Goal: Information Seeking & Learning: Learn about a topic

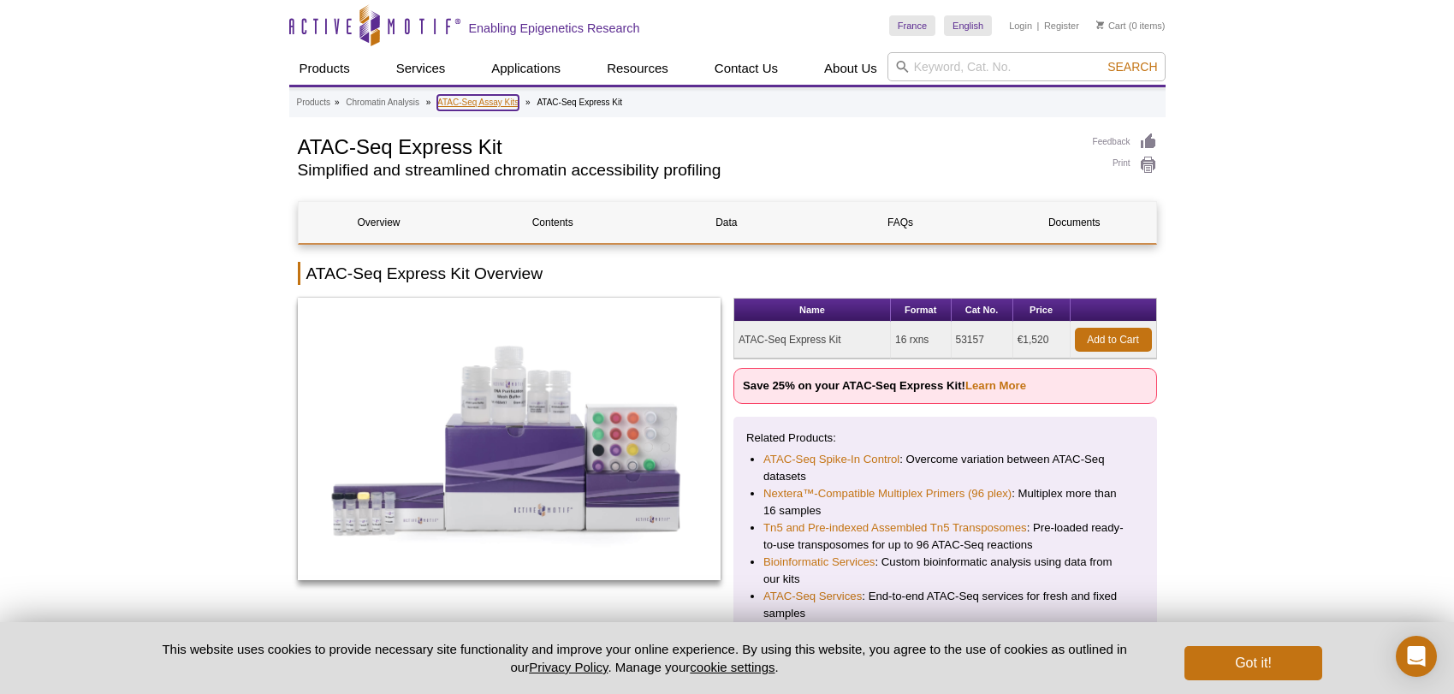
click at [499, 100] on link "ATAC-Seq Assay Kits" at bounding box center [477, 102] width 81 height 15
click at [496, 109] on link "ATAC-Seq Assay Kits" at bounding box center [477, 102] width 81 height 15
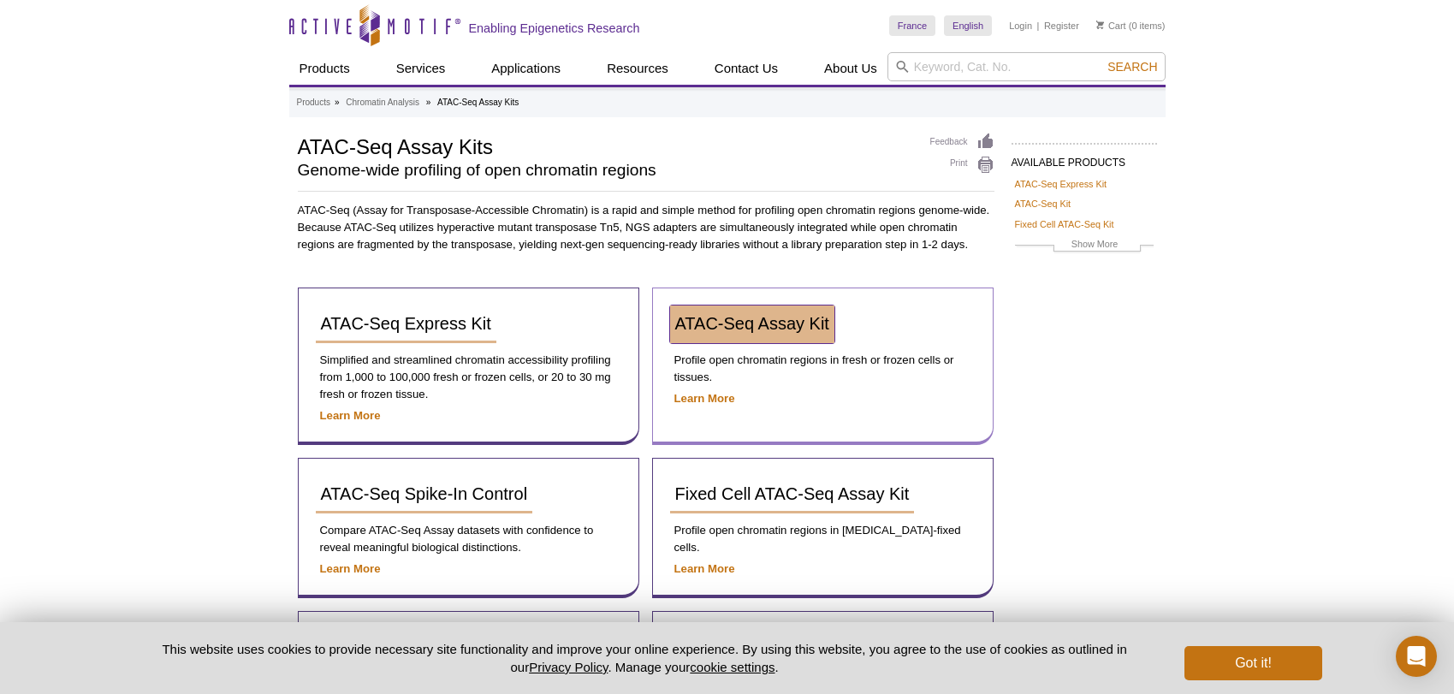
click at [733, 325] on span "ATAC-Seq Assay Kit" at bounding box center [752, 323] width 154 height 19
click at [1058, 206] on link "ATAC-Seq Kit" at bounding box center [1043, 203] width 56 height 15
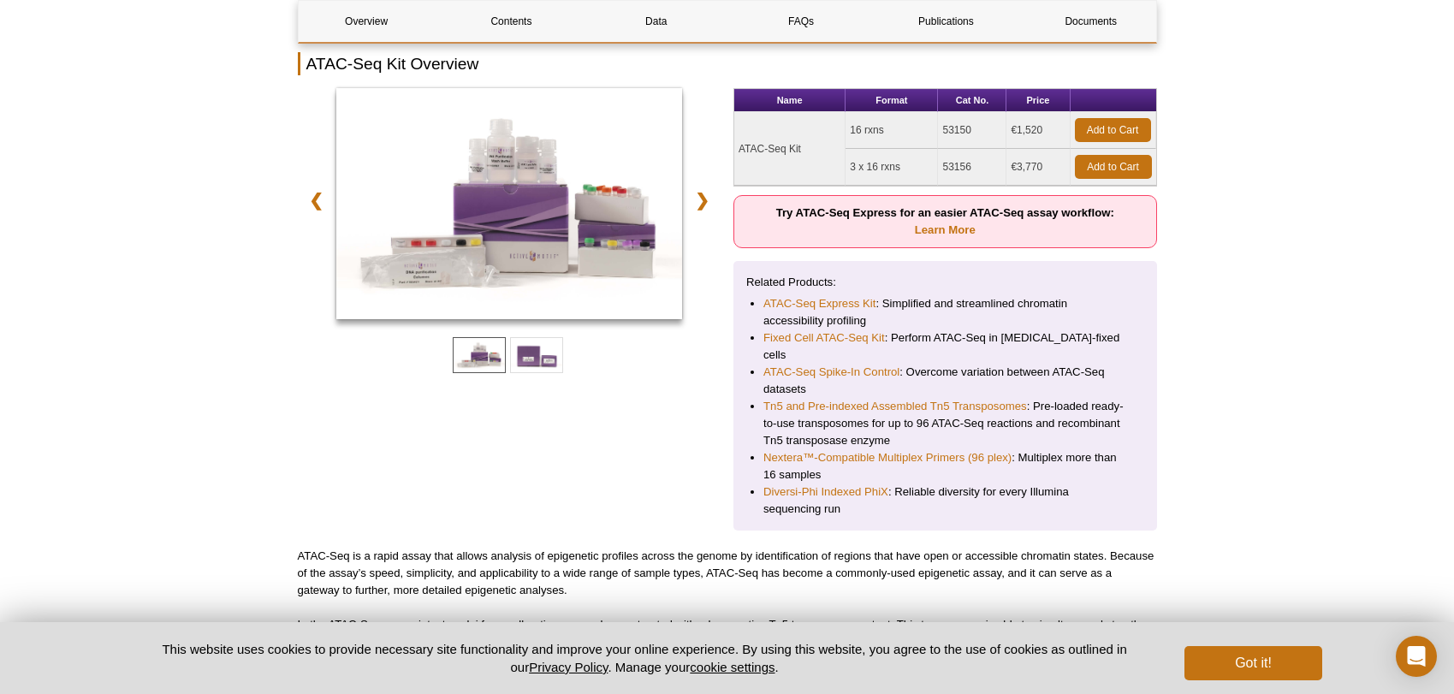
scroll to position [253, 0]
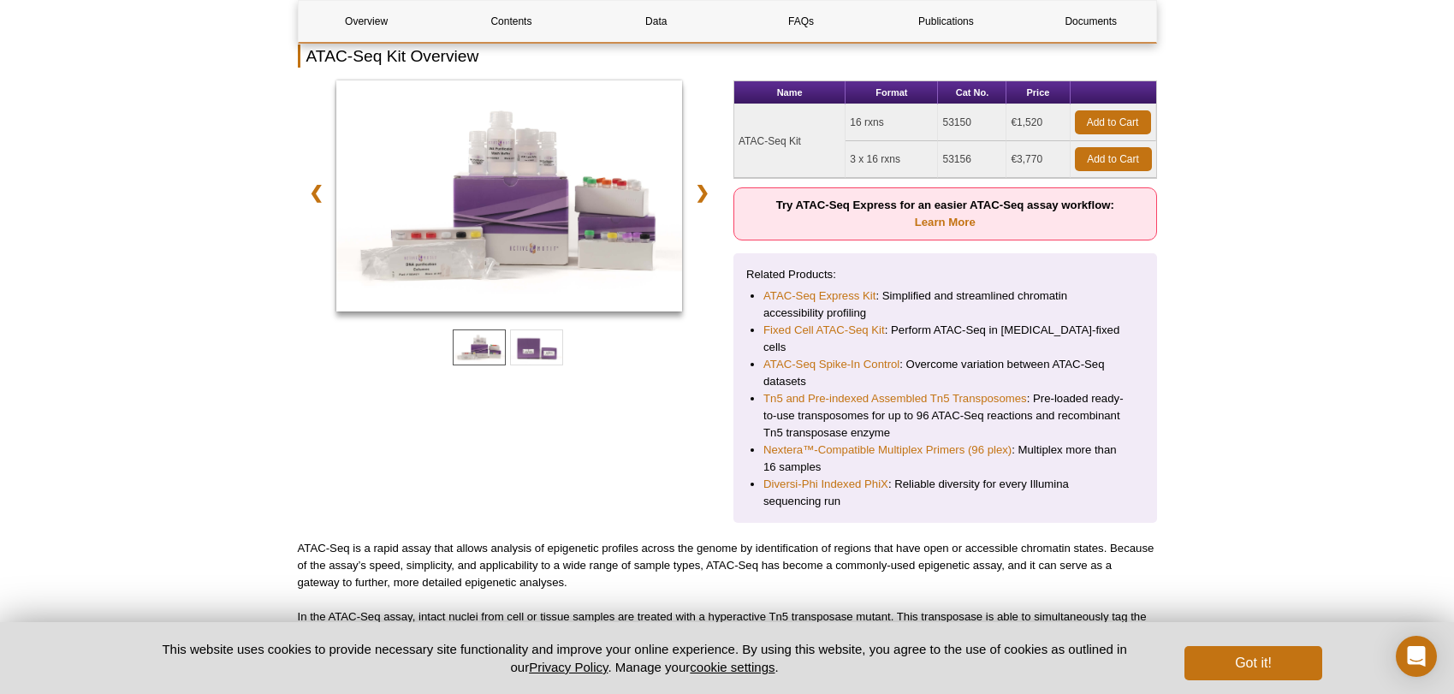
scroll to position [0, 0]
